Goal: Task Accomplishment & Management: Use online tool/utility

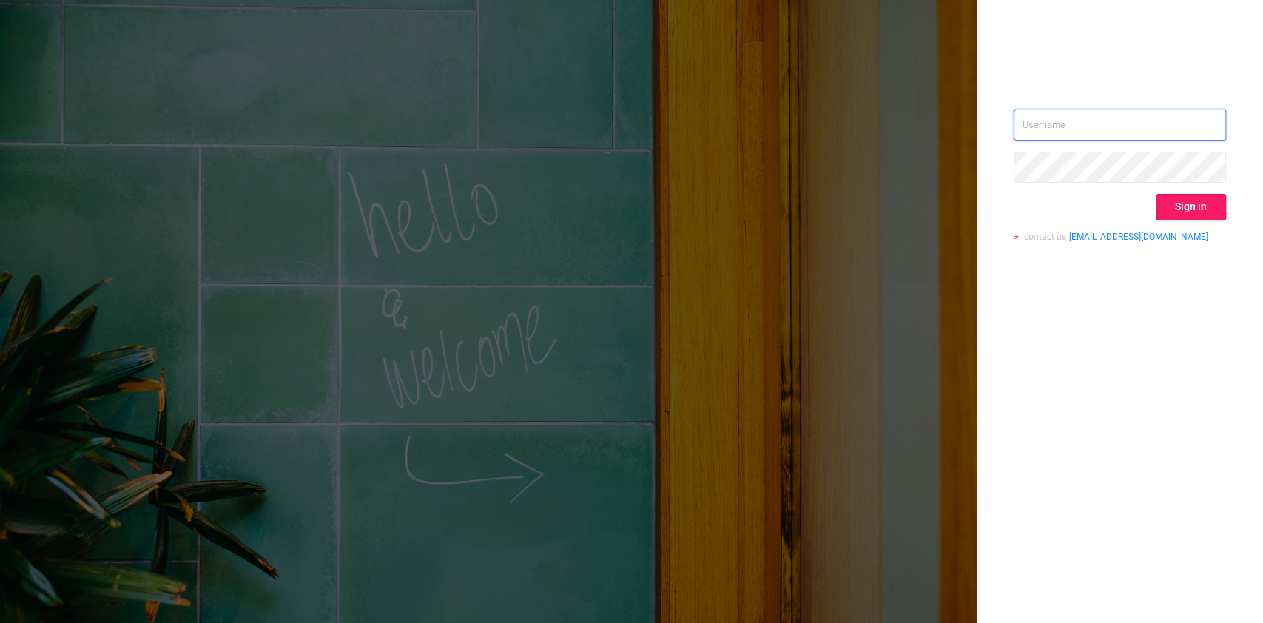
type input "[PERSON_NAME][EMAIL_ADDRESS][DOMAIN_NAME]"
click at [1197, 206] on button "Sign in" at bounding box center [1191, 207] width 70 height 27
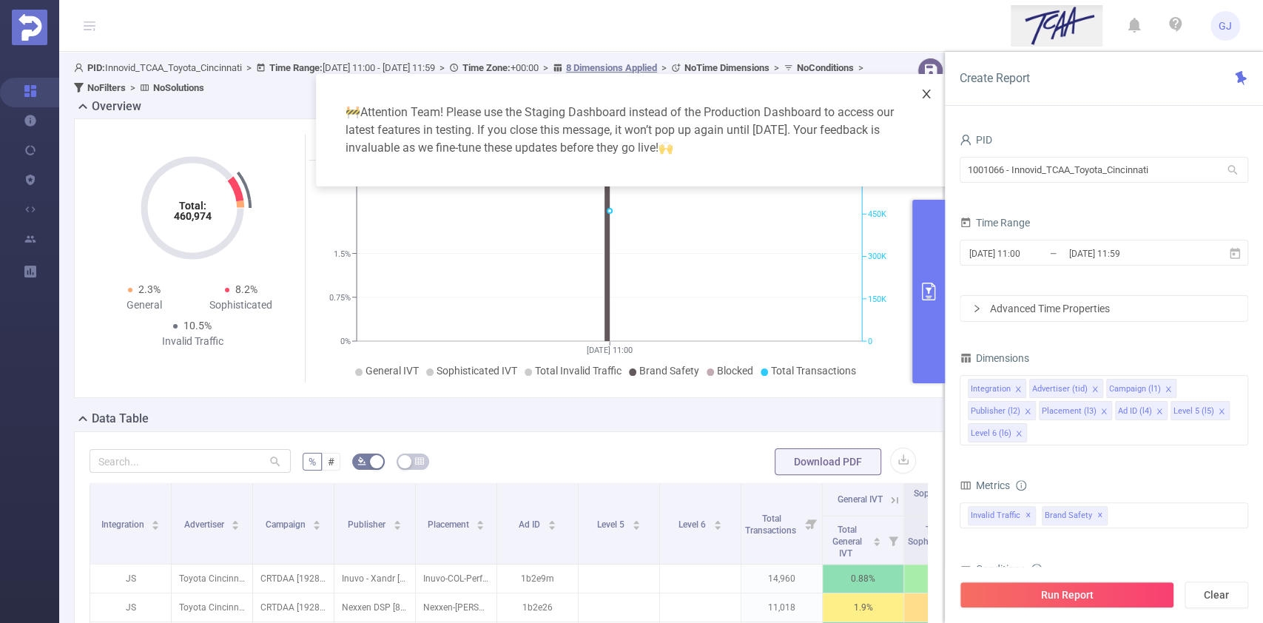
click at [932, 98] on icon "icon: close" at bounding box center [927, 94] width 12 height 12
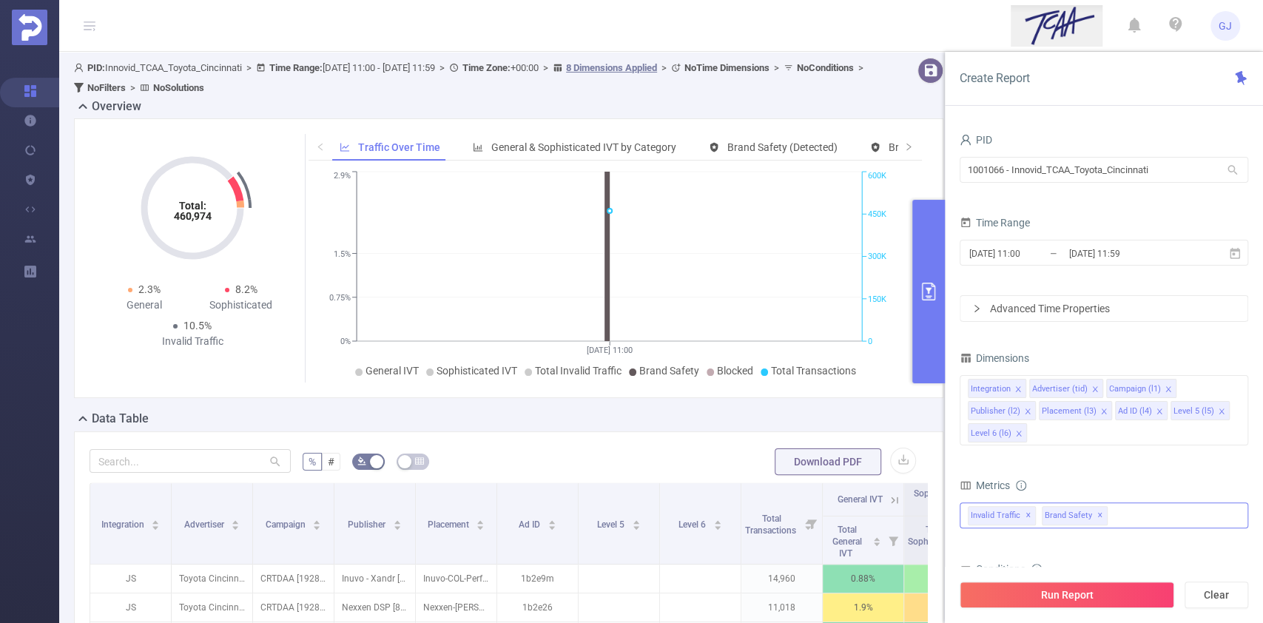
click at [1098, 515] on span "✕" at bounding box center [1101, 516] width 6 height 18
click at [1149, 181] on input "1001066 - Innovid_TCAA_Toyota_Cincinnati" at bounding box center [1104, 170] width 289 height 26
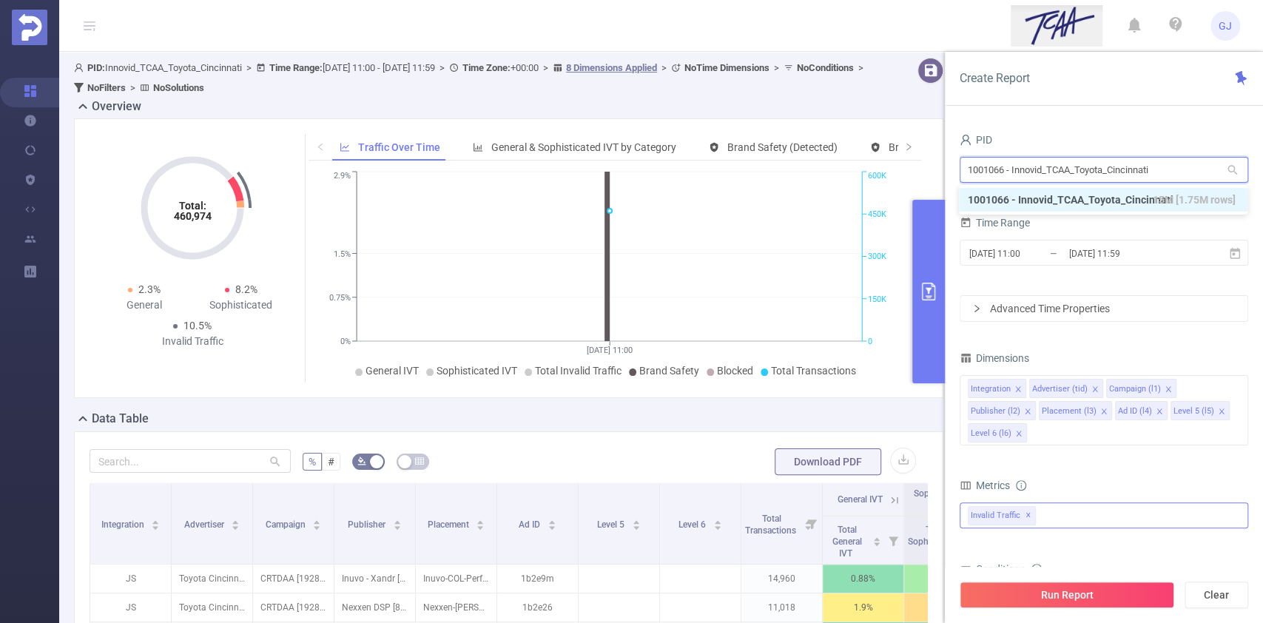
click at [1134, 169] on input "1001066 - Innovid_TCAA_Toyota_Cincinnati" at bounding box center [1104, 170] width 289 height 26
type input "tiktok"
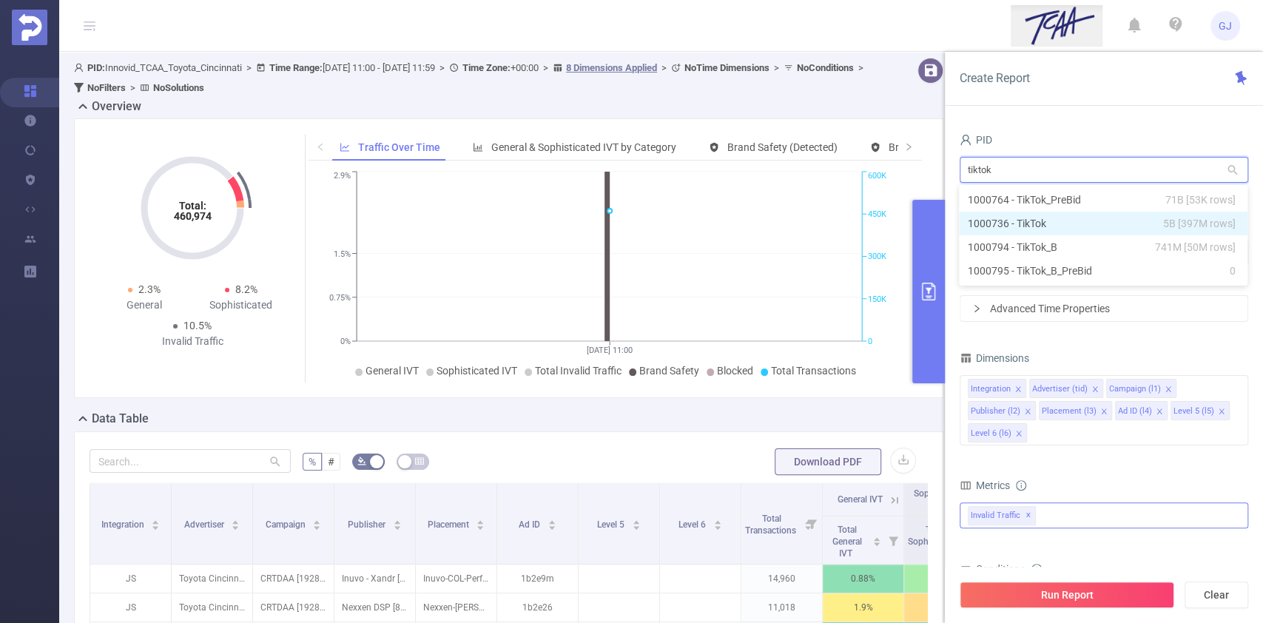
click at [1138, 222] on li "1000736 - TikTok 5B [397M rows]" at bounding box center [1103, 224] width 289 height 24
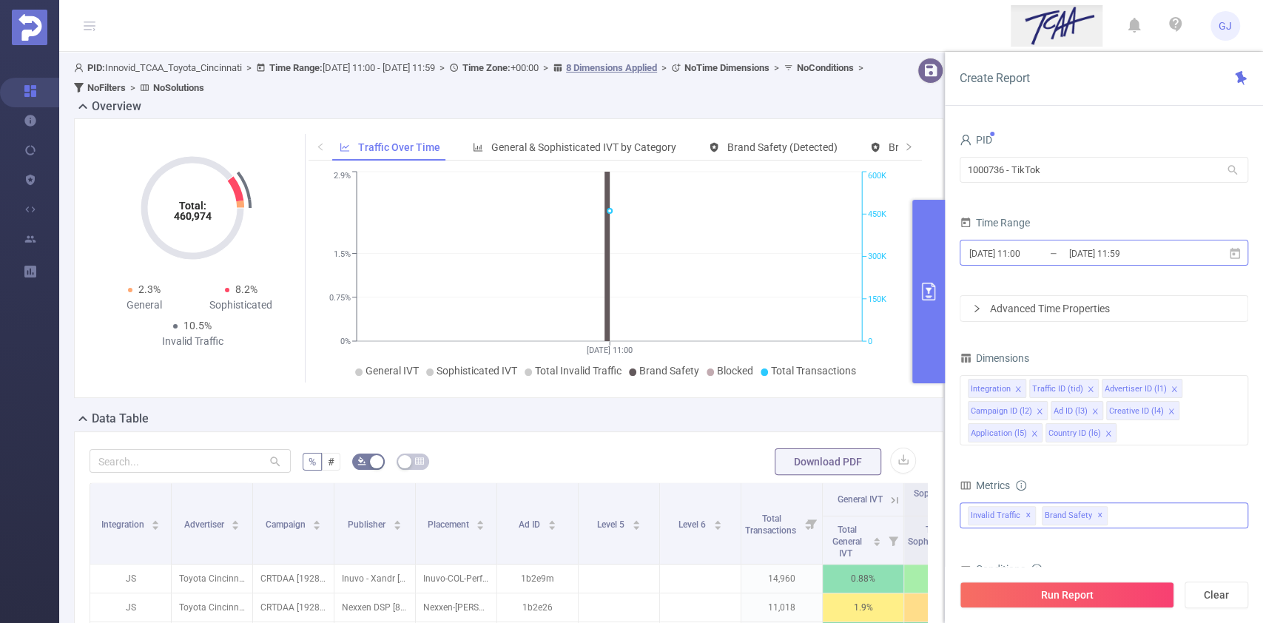
click at [1128, 258] on input "[DATE] 11:59" at bounding box center [1128, 254] width 120 height 20
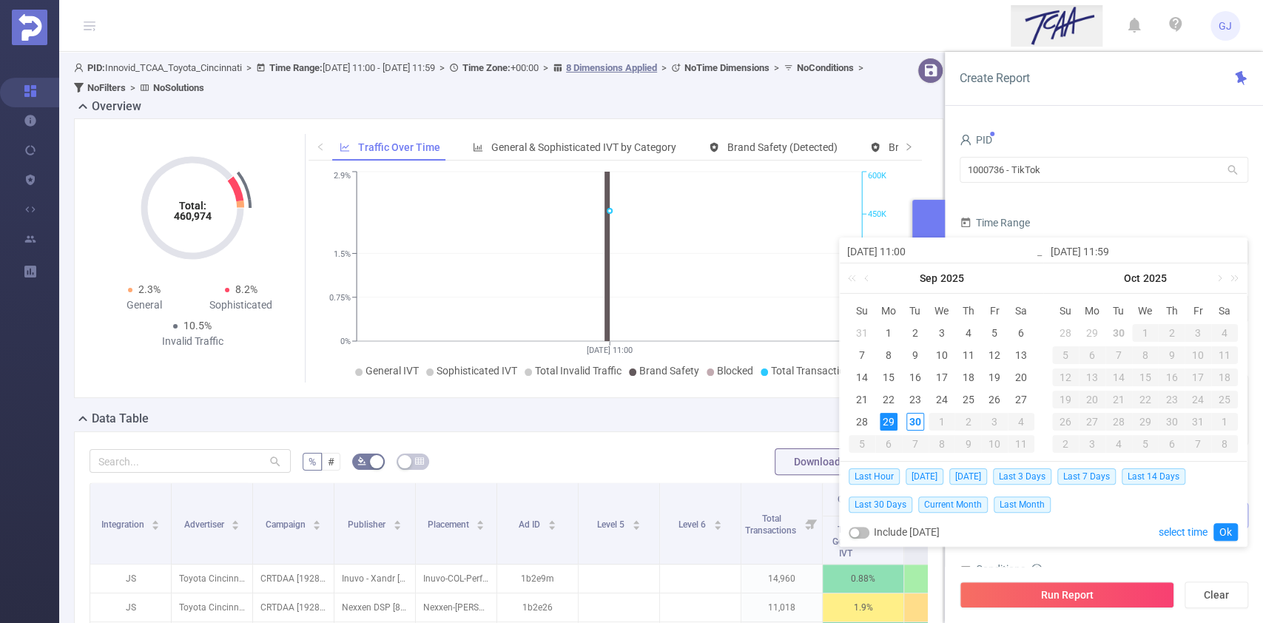
click at [883, 252] on input "[DATE] 11:00" at bounding box center [941, 252] width 189 height 18
type input "[DATE] 11:00"
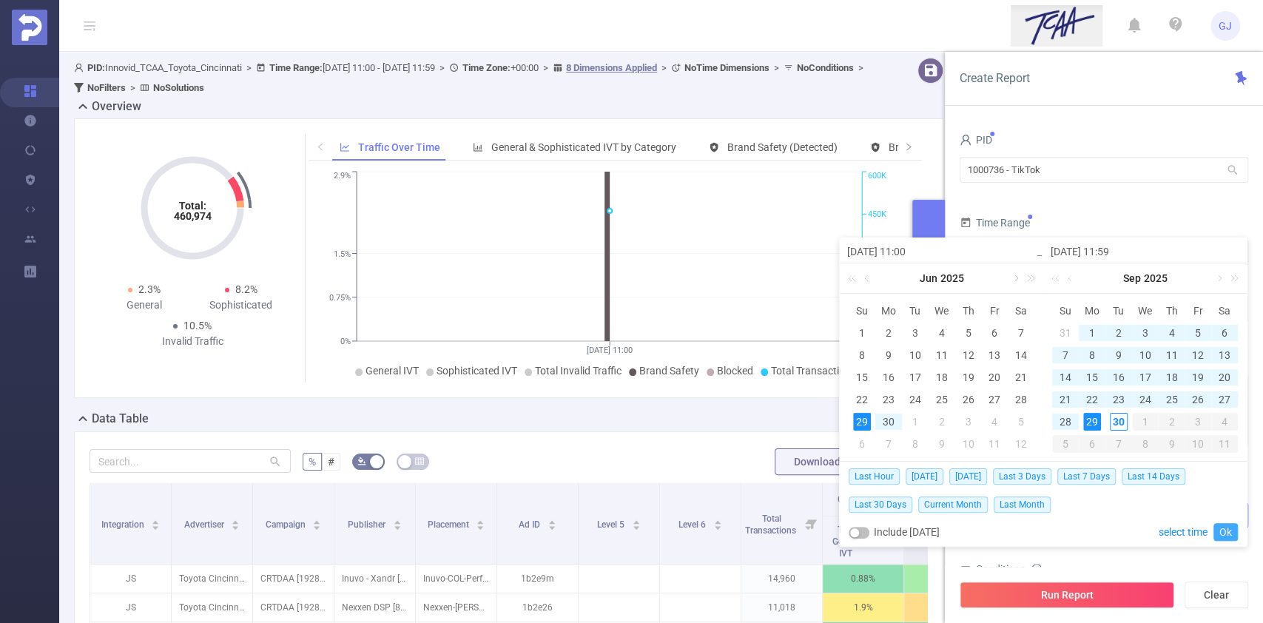
type input "[DATE] 11:00"
click at [1223, 530] on link "Ok" at bounding box center [1226, 532] width 24 height 18
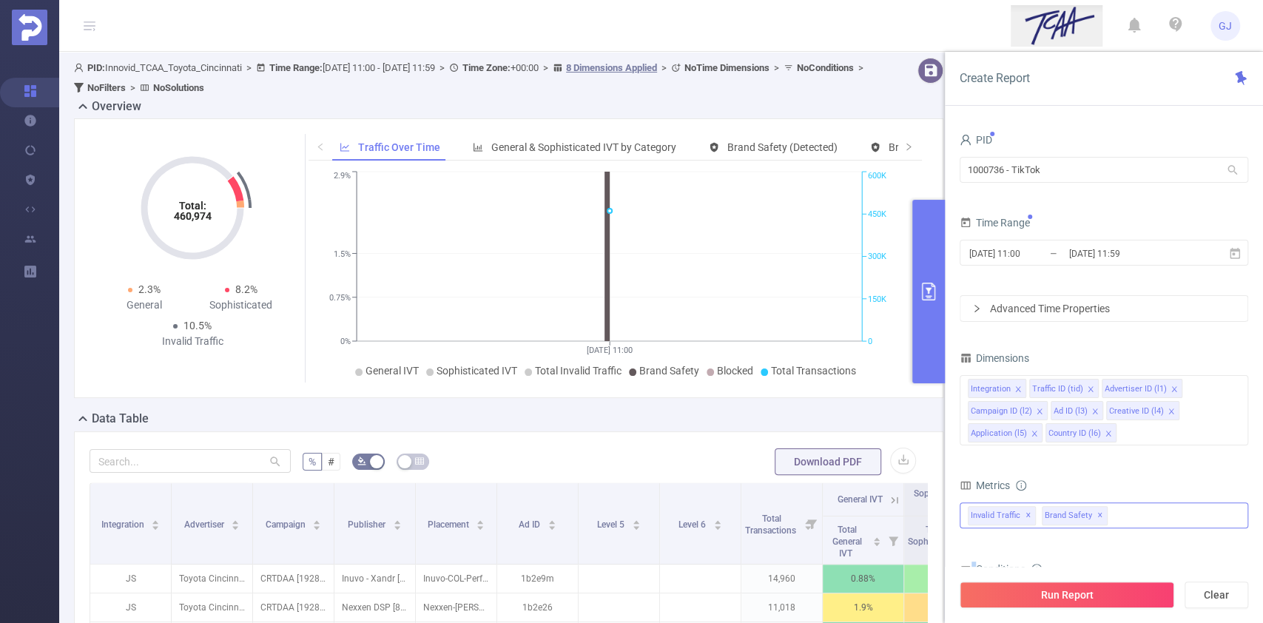
click at [1223, 530] on div "total Total General IVT Data Centers Disclosed Bots Known Crawlers Irregular Ac…" at bounding box center [1104, 525] width 289 height 44
click at [1235, 392] on div "Integration Traffic ID (tid) Advertiser ID (l1) Campaign ID (l2) Ad ID (l3) Cre…" at bounding box center [1104, 388] width 272 height 24
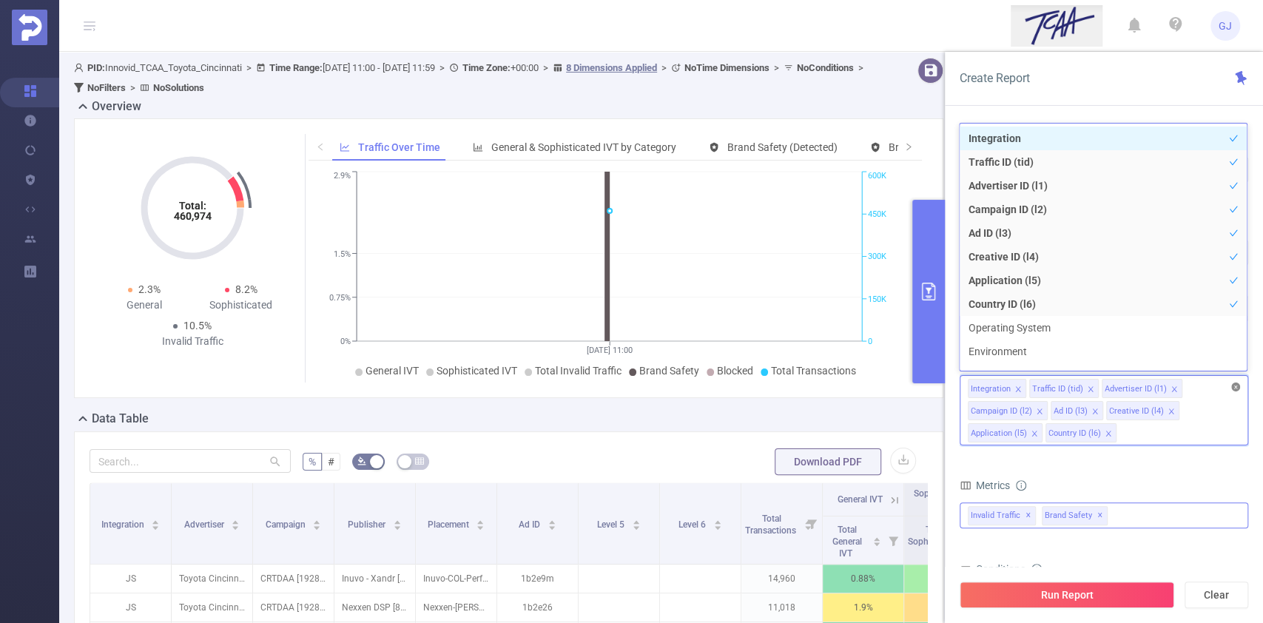
click at [1237, 383] on icon "icon: close-circle" at bounding box center [1236, 387] width 9 height 9
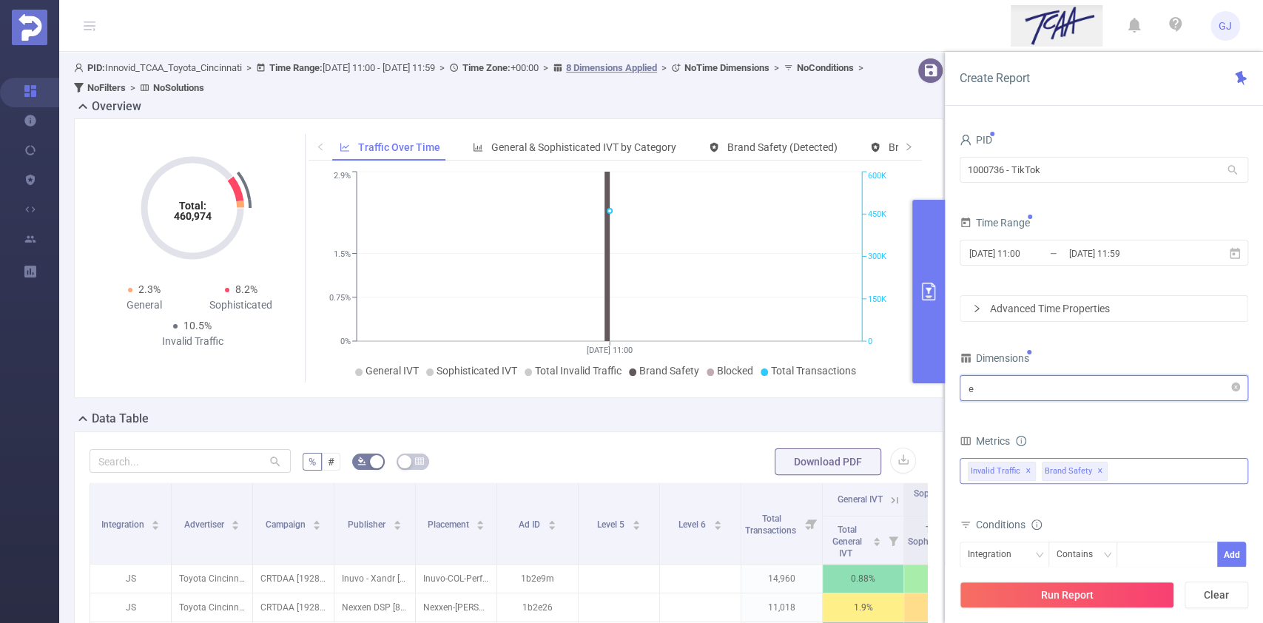
type input "en"
click at [1153, 414] on li "Environment" at bounding box center [1103, 418] width 287 height 24
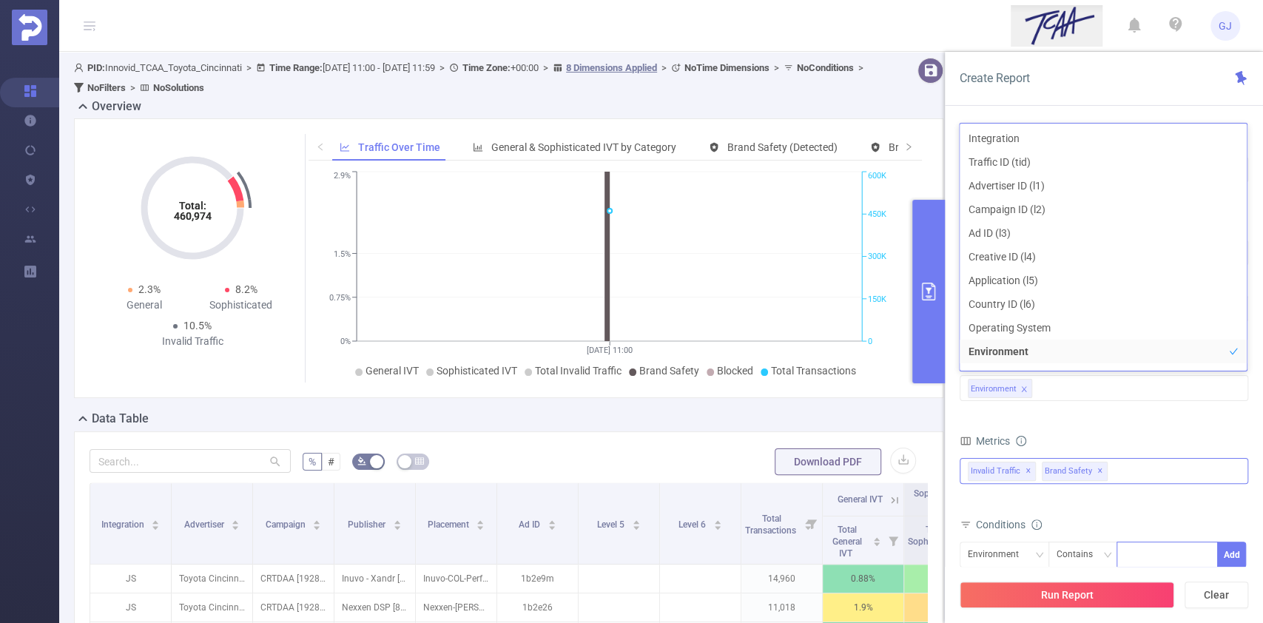
click at [1149, 545] on div at bounding box center [1167, 555] width 85 height 24
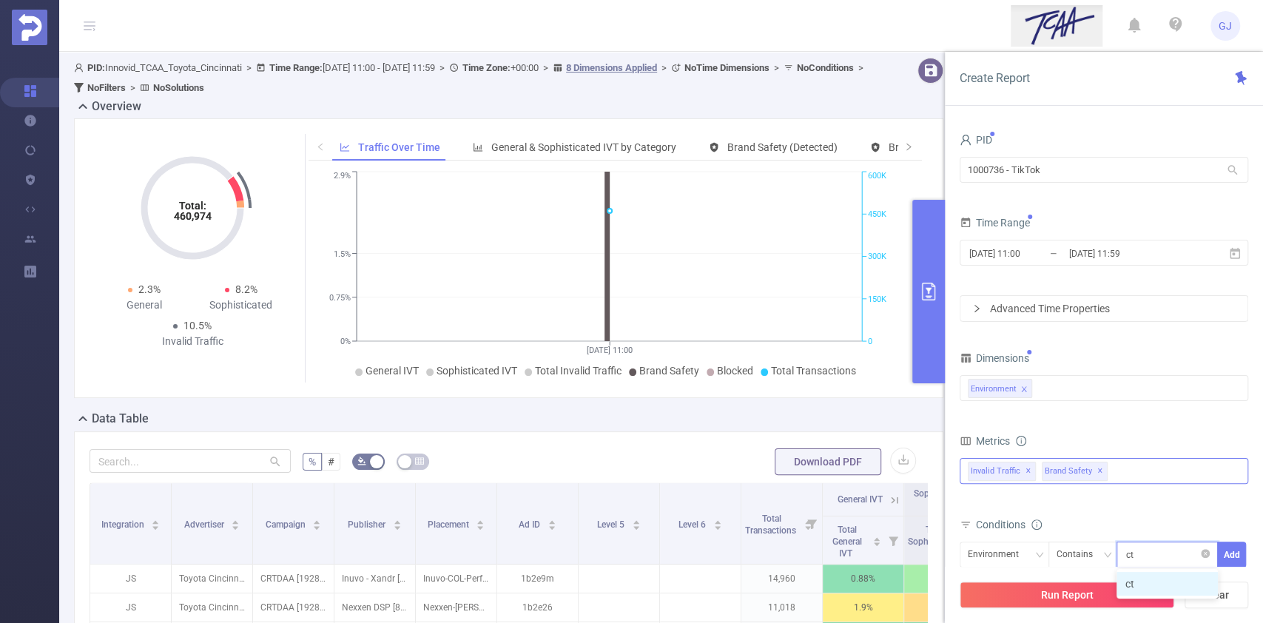
type input "ctv"
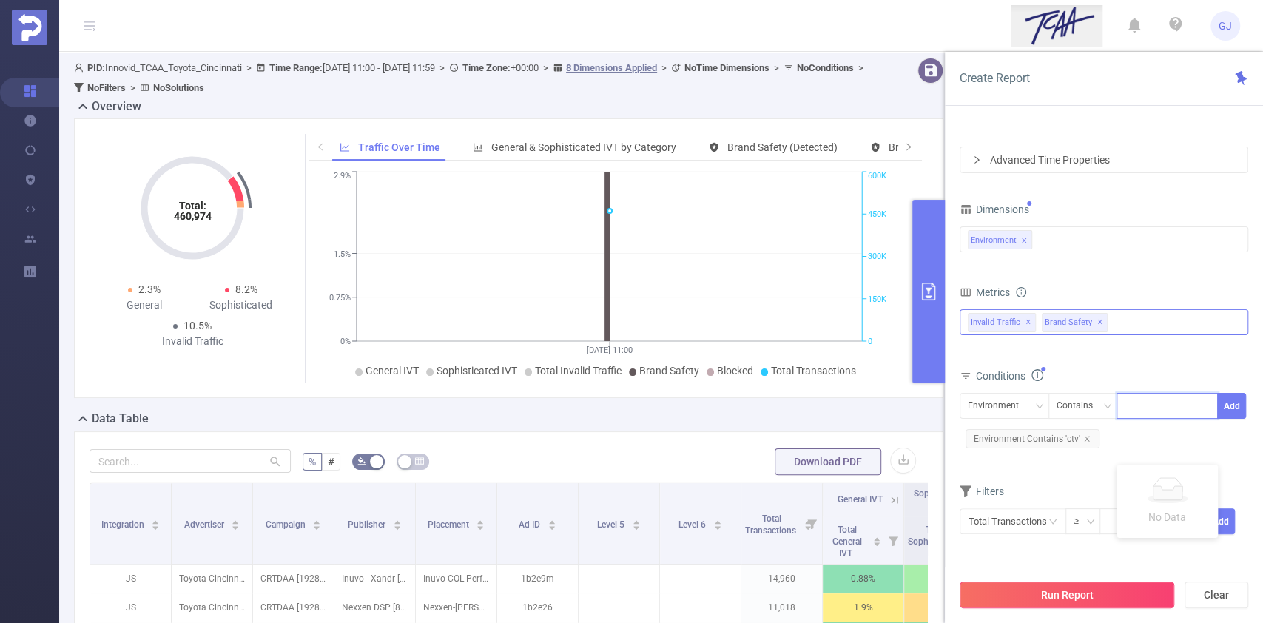
click at [1078, 589] on button "Run Report" at bounding box center [1067, 595] width 215 height 27
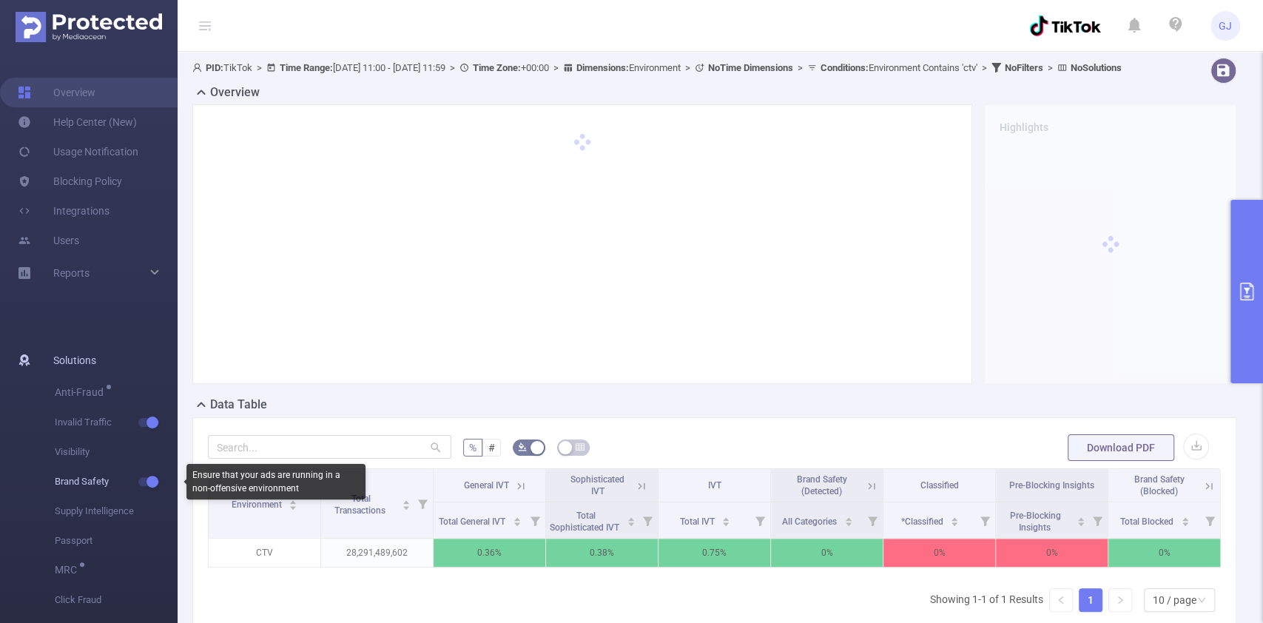
click at [145, 488] on span "Brand Safety" at bounding box center [116, 482] width 123 height 30
click at [152, 482] on button "button" at bounding box center [148, 481] width 21 height 9
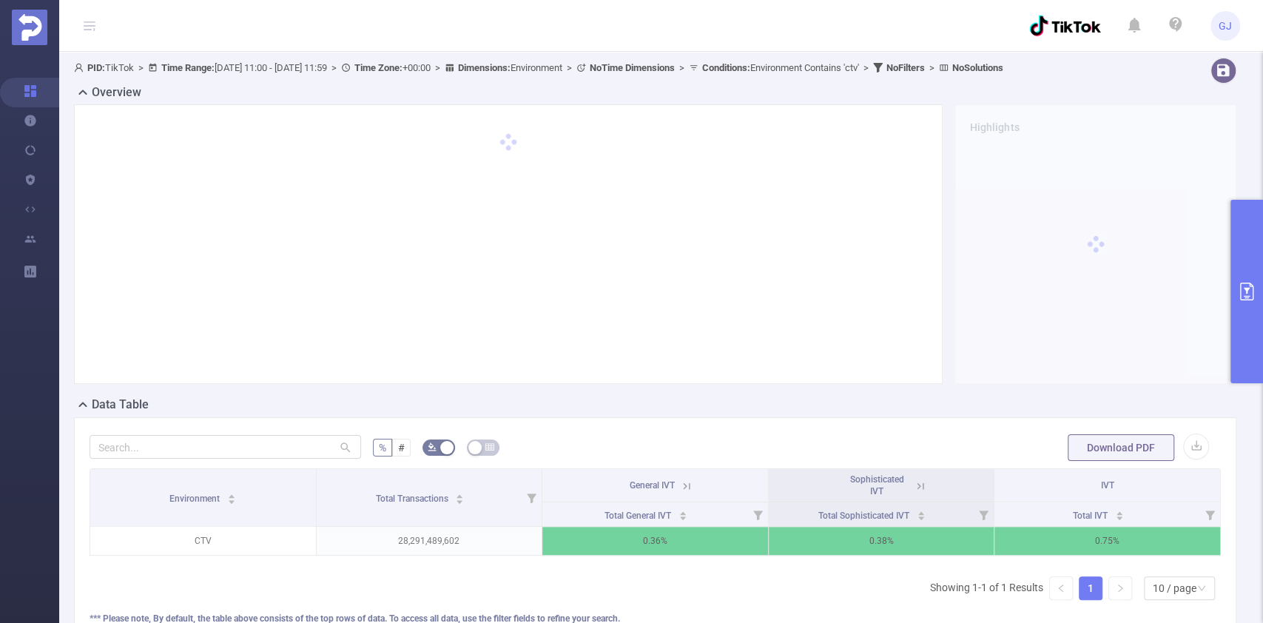
click at [1262, 320] on button "primary" at bounding box center [1247, 292] width 33 height 184
